Goal: Task Accomplishment & Management: Use online tool/utility

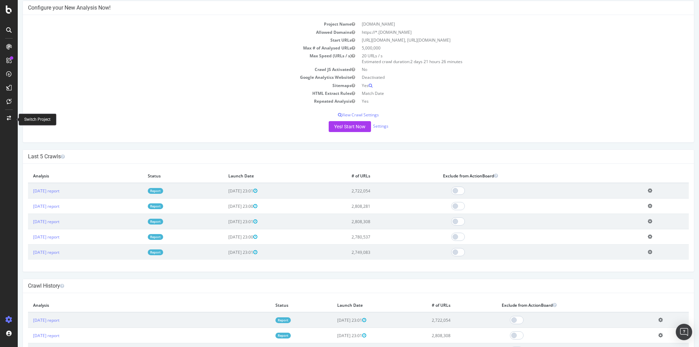
scroll to position [55, 0]
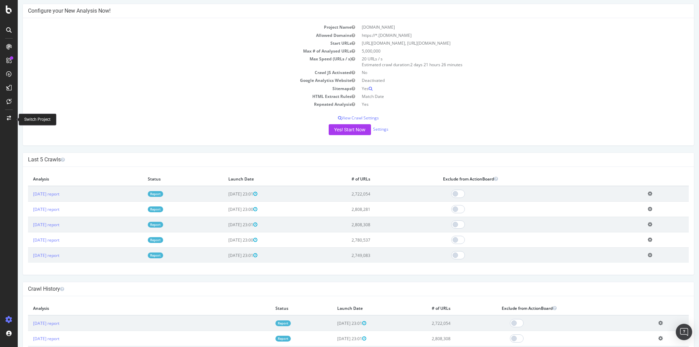
click at [8, 117] on icon at bounding box center [9, 118] width 4 height 5
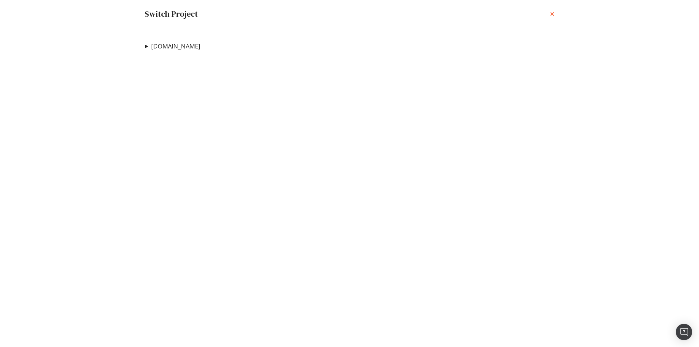
drag, startPoint x: 552, startPoint y: 12, endPoint x: 505, endPoint y: 22, distance: 47.0
click at [552, 12] on icon "times" at bounding box center [552, 13] width 4 height 5
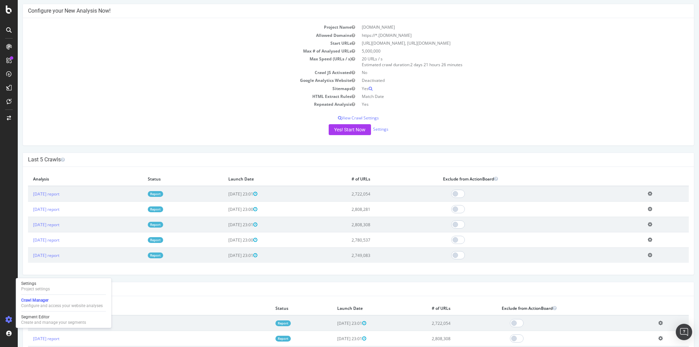
click at [13, 320] on div at bounding box center [9, 319] width 16 height 11
click at [40, 321] on div "Create and manage your segments" at bounding box center [53, 322] width 65 height 5
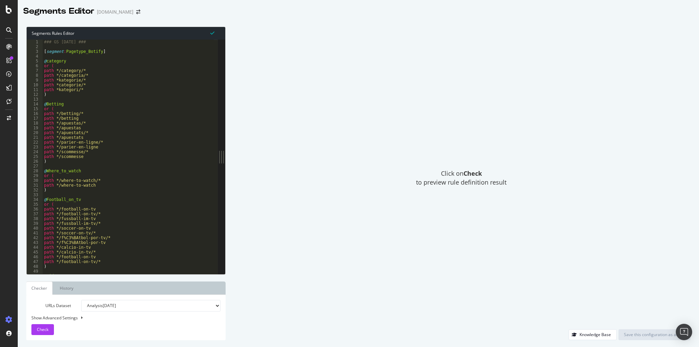
type textarea "path */parier-en-ligne/*"
click at [135, 145] on div "### GS [DATE] ### [ segment : Pagetype_Botify ] @ category or ( path */category…" at bounding box center [221, 160] width 356 height 240
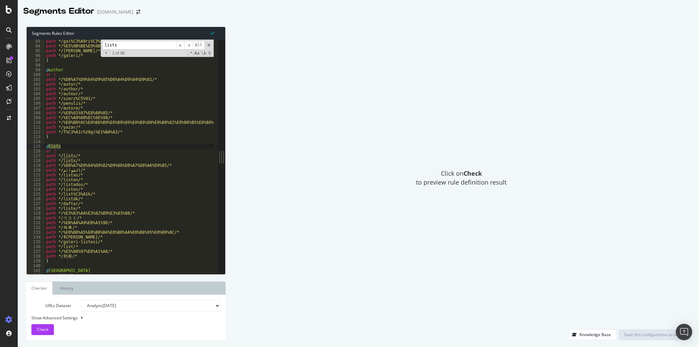
scroll to position [483, 0]
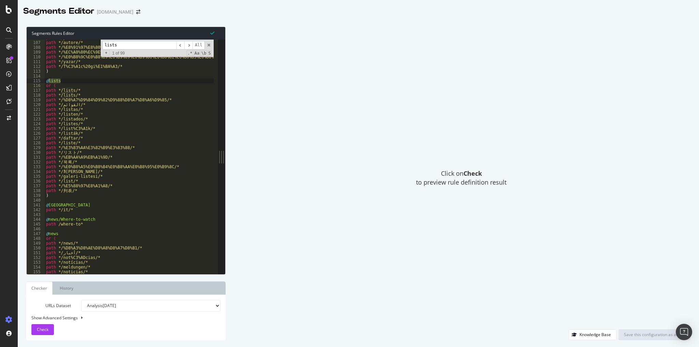
type input "lists"
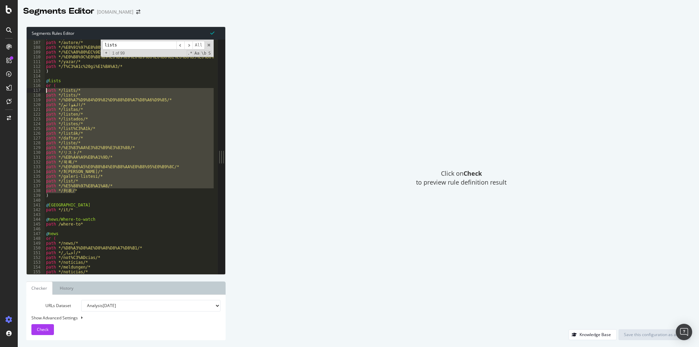
drag, startPoint x: 78, startPoint y: 187, endPoint x: 30, endPoint y: 89, distance: 109.4
click at [30, 89] on div "path */列表/* 106 107 108 109 110 111 112 113 114 115 116 117 118 119 120 121 122…" at bounding box center [122, 157] width 191 height 234
click at [94, 112] on div "path */penulis/* path */autore/* path */%E8%91%97%E8%80%85/* path */%EC%A0%80%E…" at bounding box center [129, 157] width 169 height 234
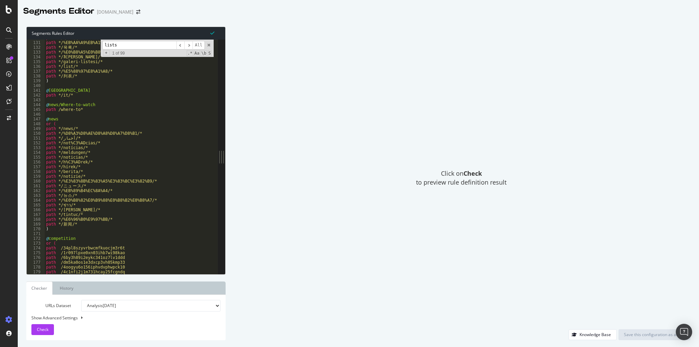
scroll to position [639, 0]
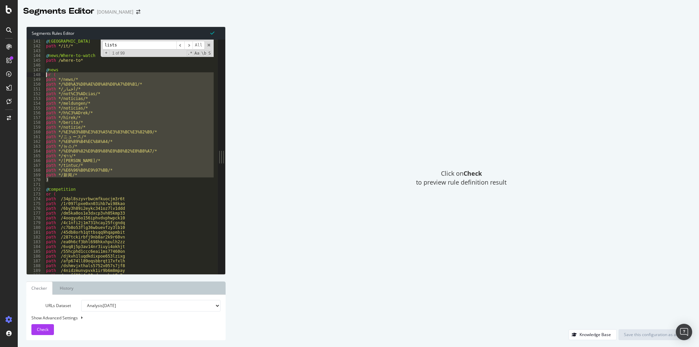
drag, startPoint x: 81, startPoint y: 175, endPoint x: 30, endPoint y: 76, distance: 111.6
click at [30, 76] on div "path */listas/* 141 142 143 144 145 146 147 148 149 150 151 152 153 154 155 156…" at bounding box center [122, 157] width 191 height 234
type textarea "or ( path */news/*"
